Goal: Information Seeking & Learning: Learn about a topic

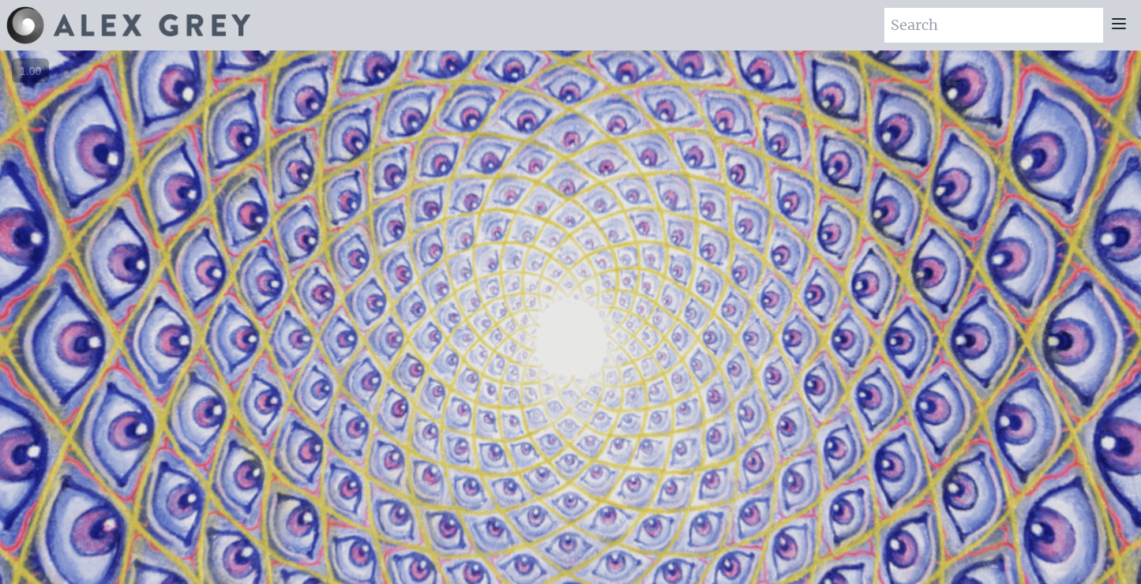
click at [1118, 26] on icon at bounding box center [1118, 23] width 19 height 19
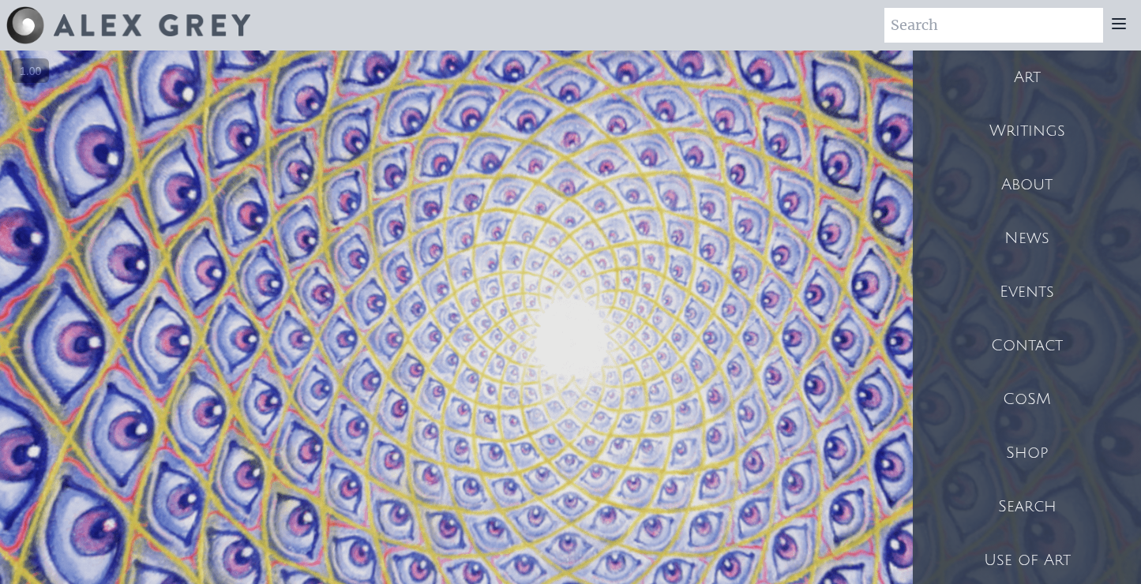
click at [1019, 133] on div "Writings" at bounding box center [1027, 131] width 228 height 54
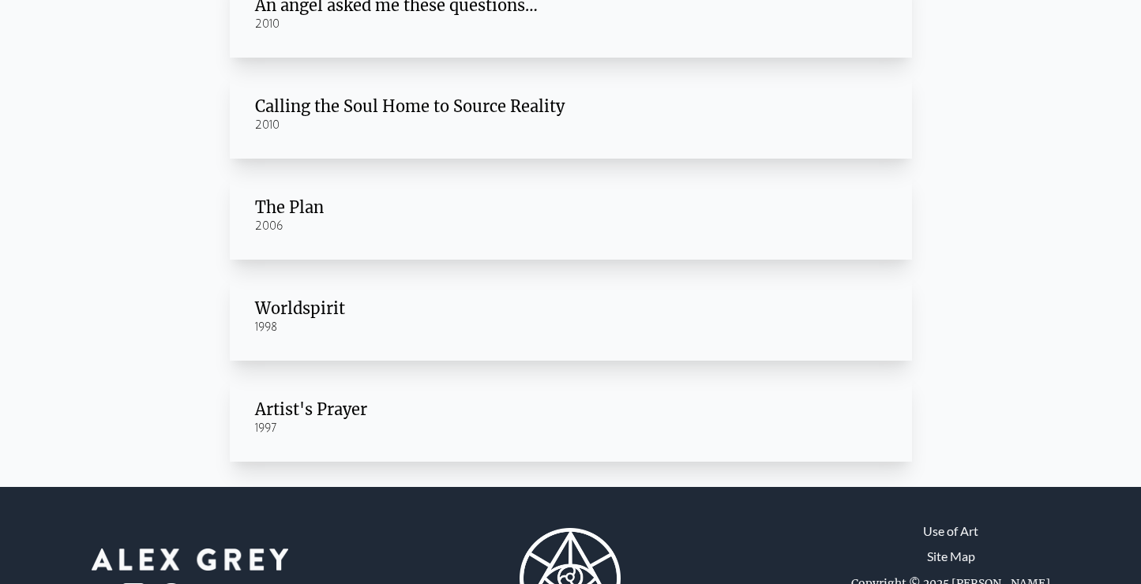
scroll to position [341, 0]
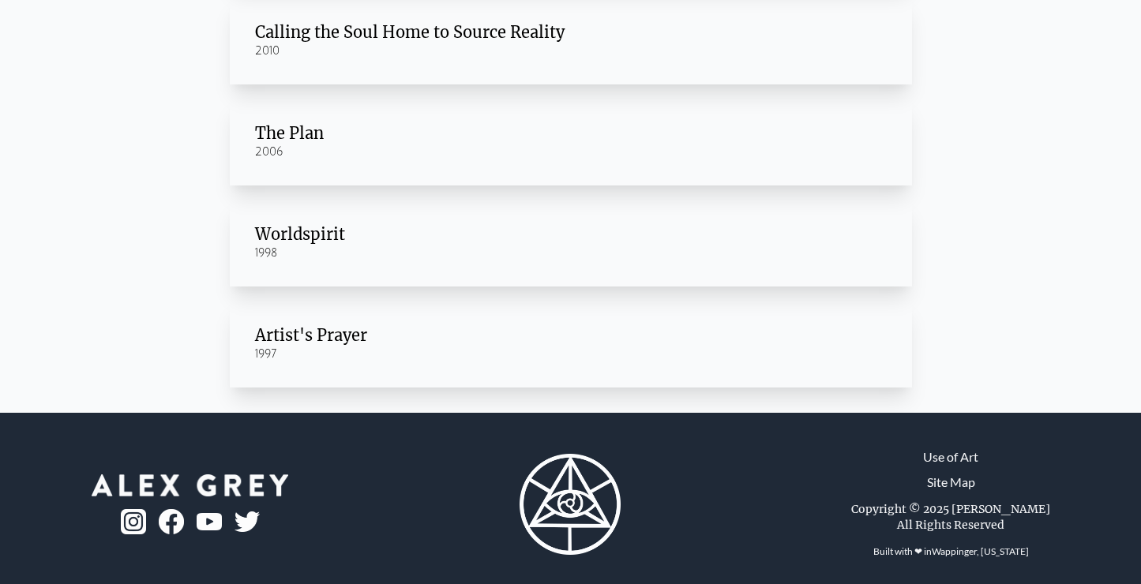
click at [303, 337] on div "Artist's Prayer" at bounding box center [571, 335] width 632 height 22
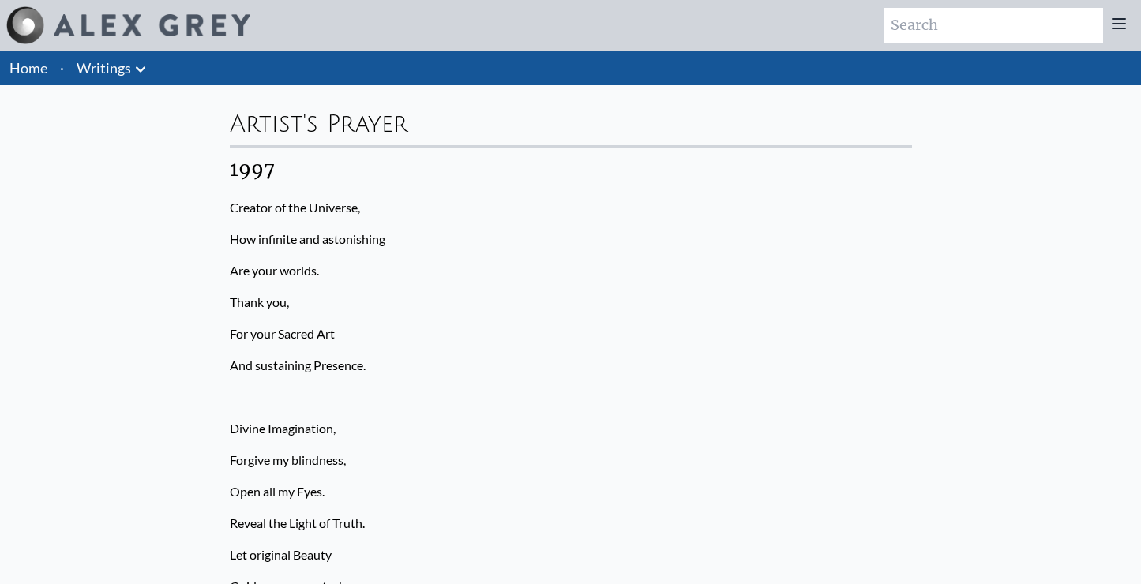
click at [1122, 27] on icon at bounding box center [1118, 23] width 19 height 19
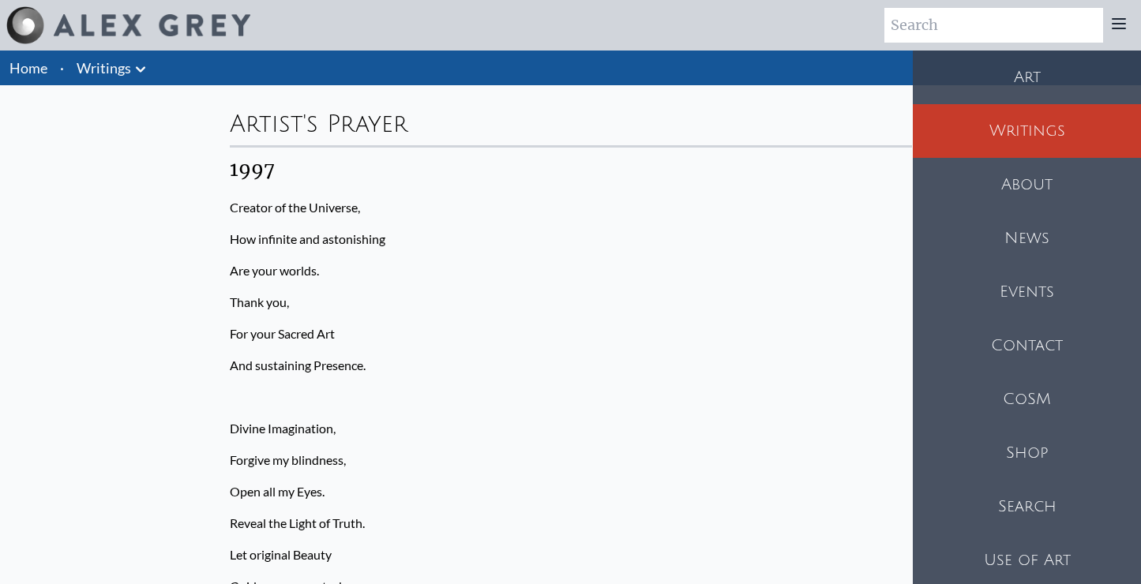
click at [1012, 459] on div "Shop" at bounding box center [1027, 453] width 228 height 54
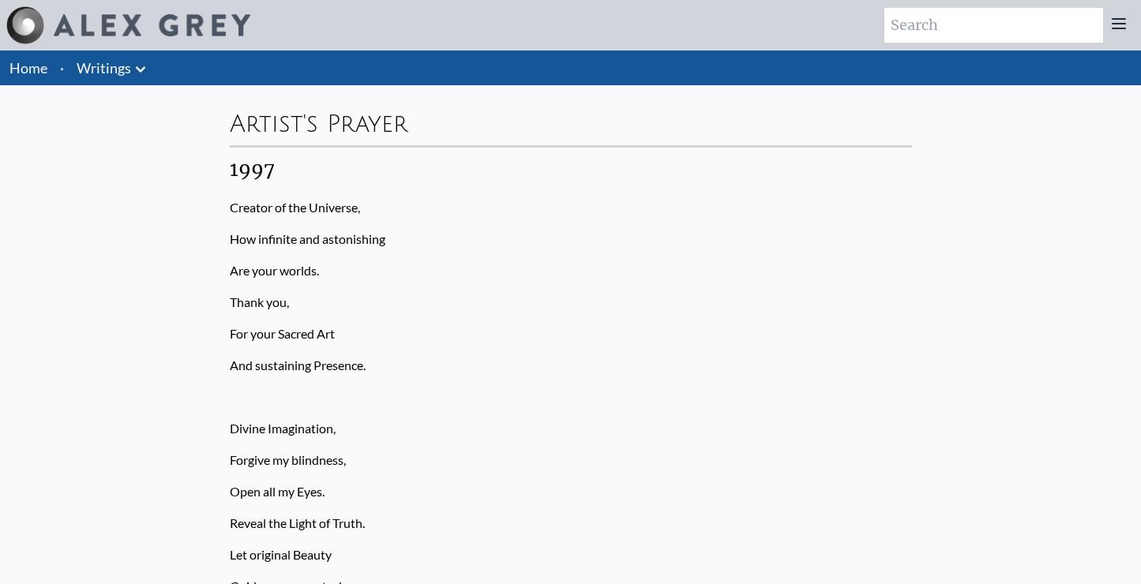
click at [39, 71] on link "Home" at bounding box center [28, 67] width 38 height 17
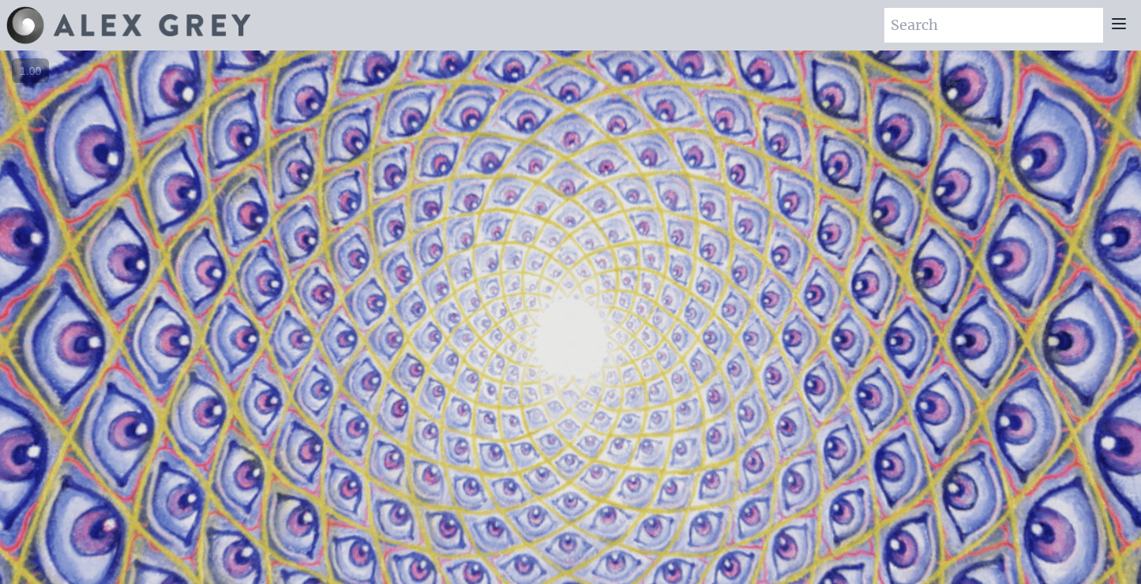
click at [1117, 23] on icon at bounding box center [1118, 23] width 13 height 9
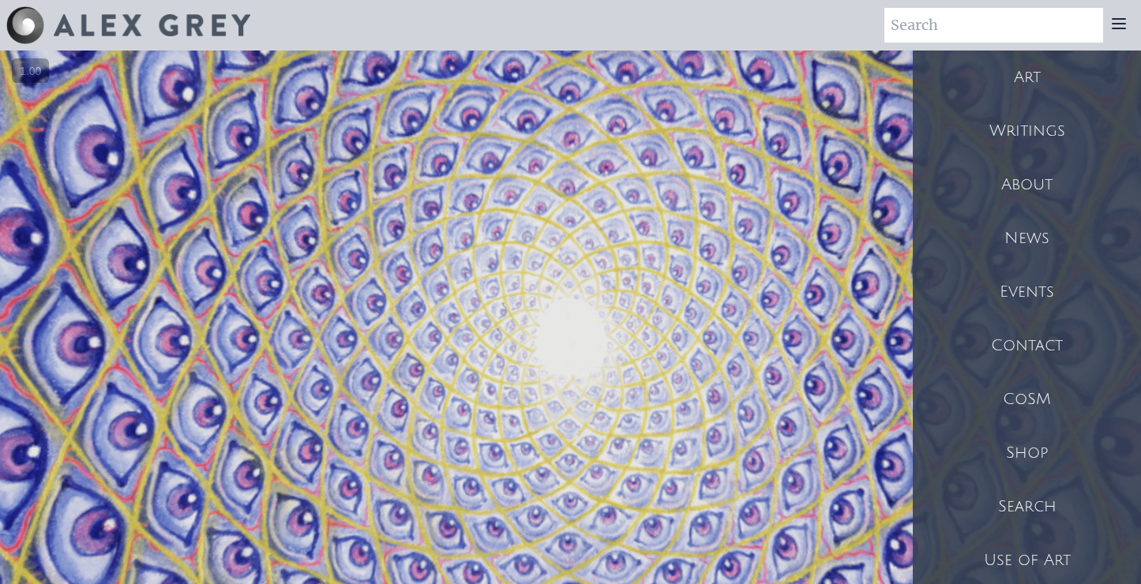
click at [1025, 561] on div "Use of Art" at bounding box center [1027, 561] width 228 height 54
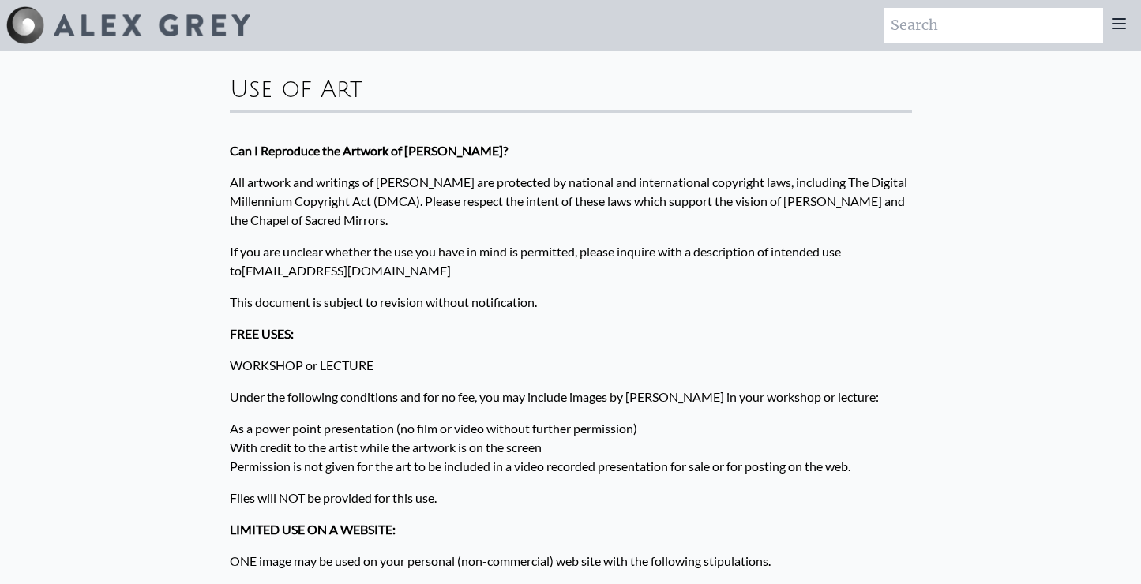
click at [1117, 21] on icon at bounding box center [1118, 23] width 19 height 19
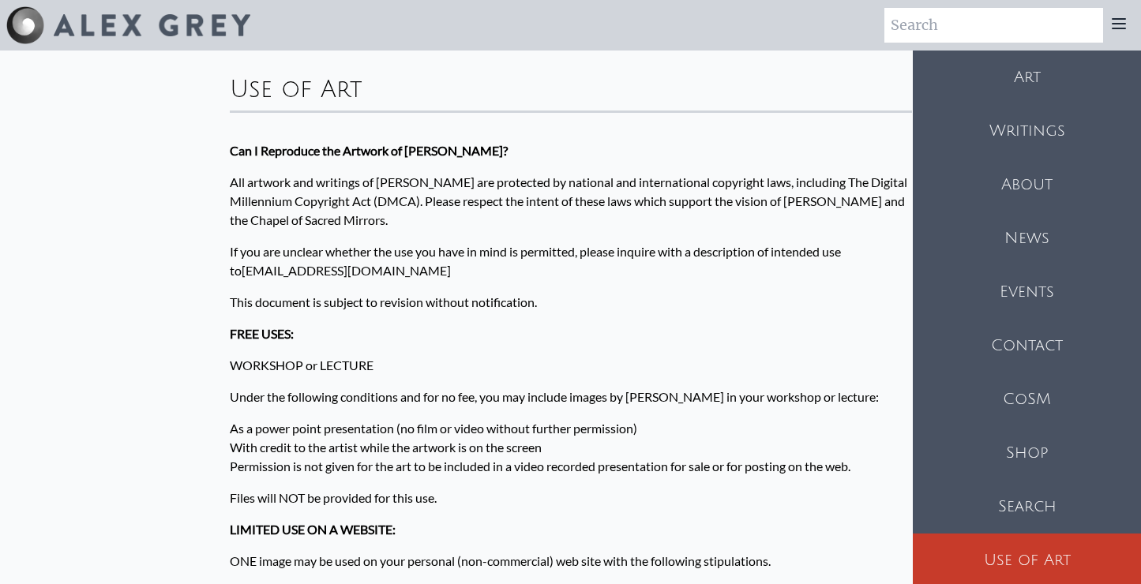
click at [996, 123] on div "Writings" at bounding box center [1027, 131] width 228 height 54
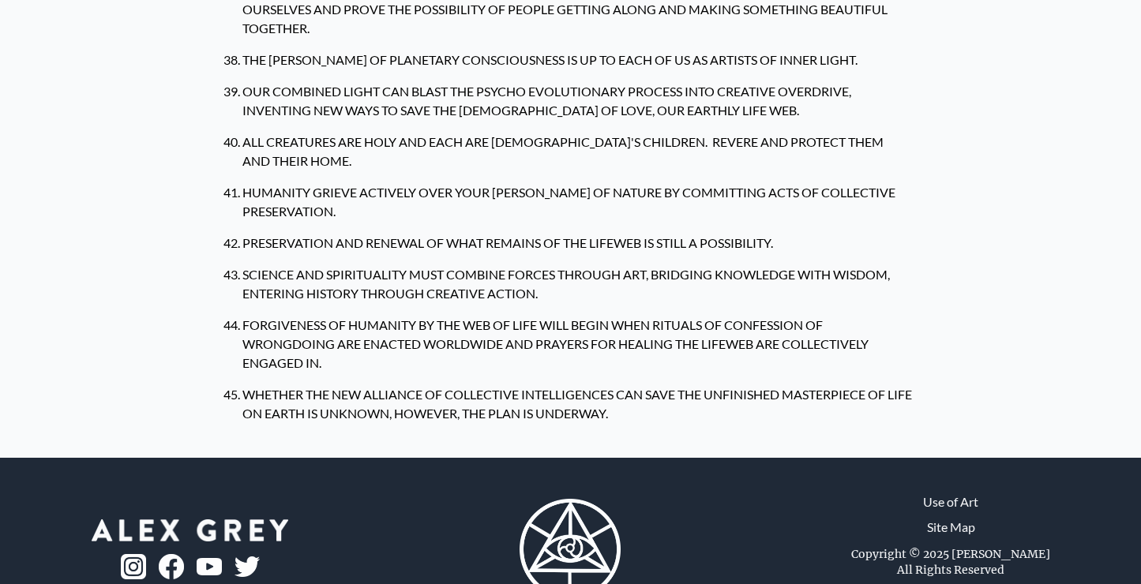
scroll to position [1676, 0]
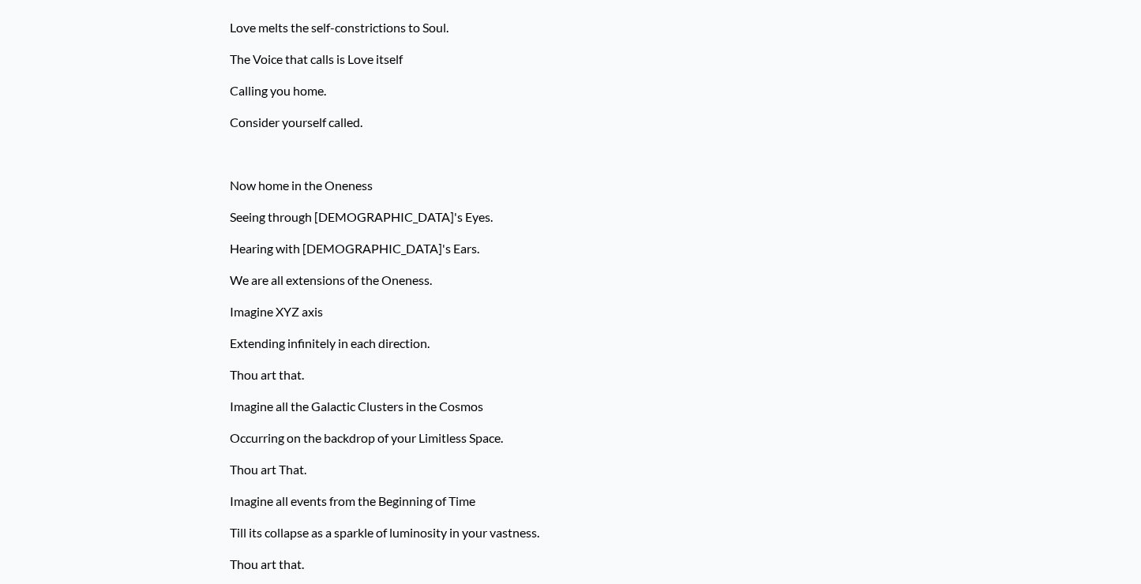
scroll to position [1366, 0]
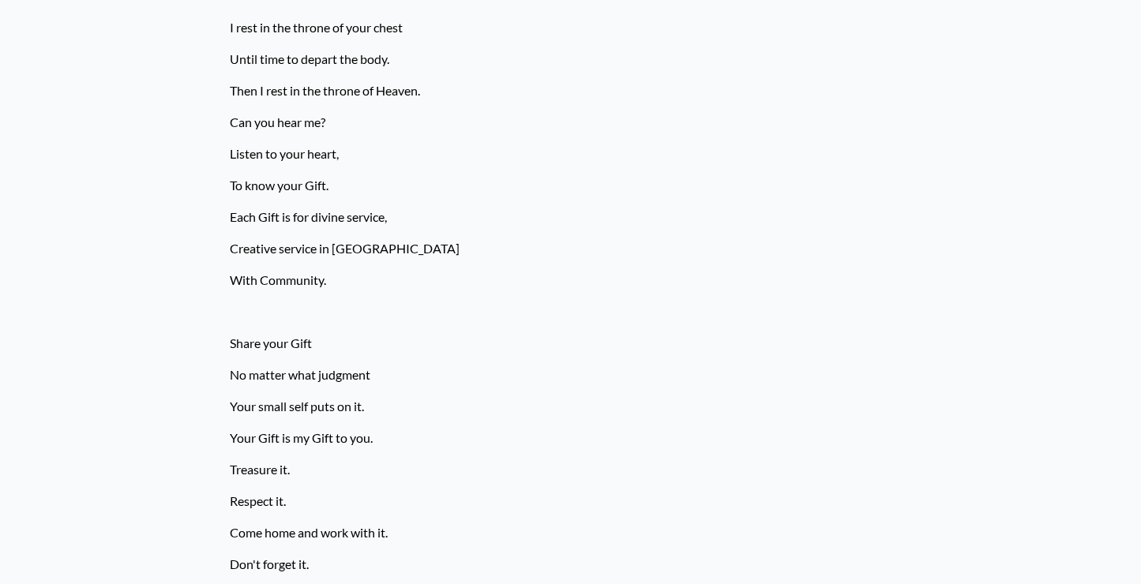
scroll to position [1634, 0]
